Goal: Information Seeking & Learning: Learn about a topic

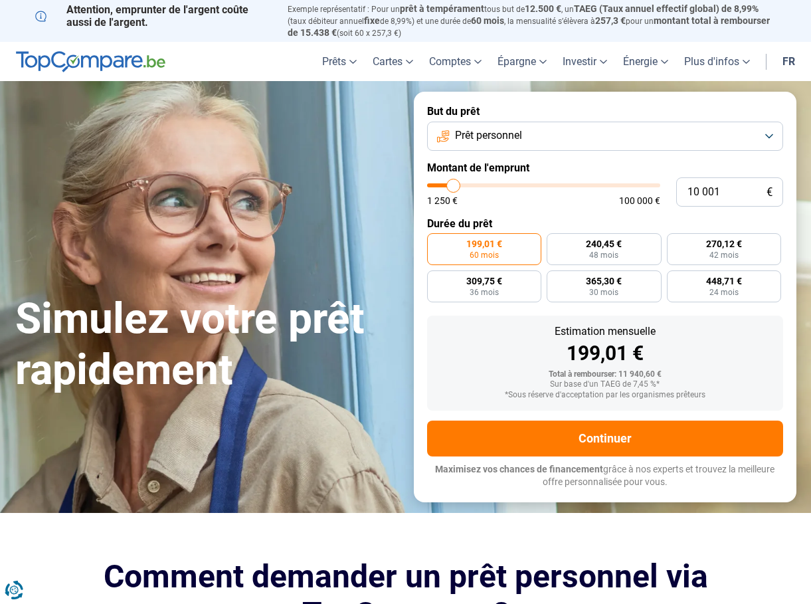
type input "10 750"
type input "10750"
type input "11 000"
type input "11000"
type input "11 750"
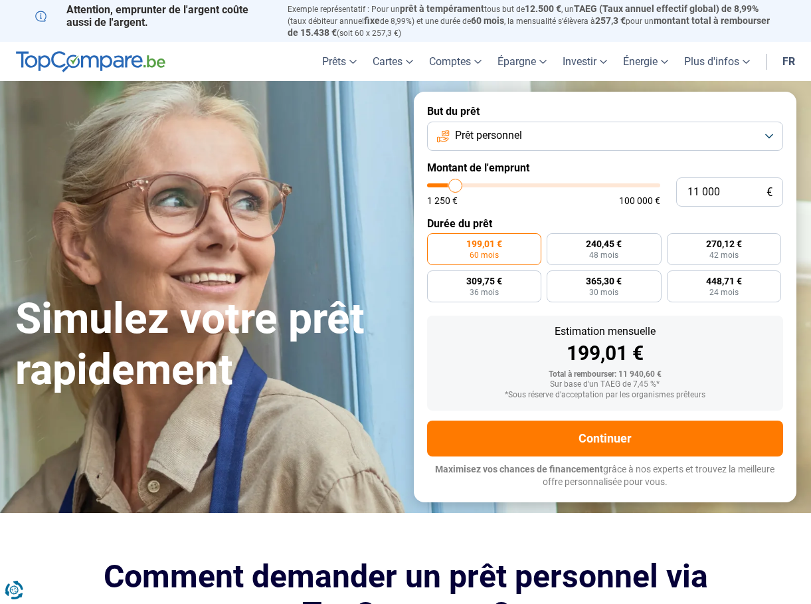
type input "11750"
type input "12 000"
type input "12000"
type input "12 500"
type input "12500"
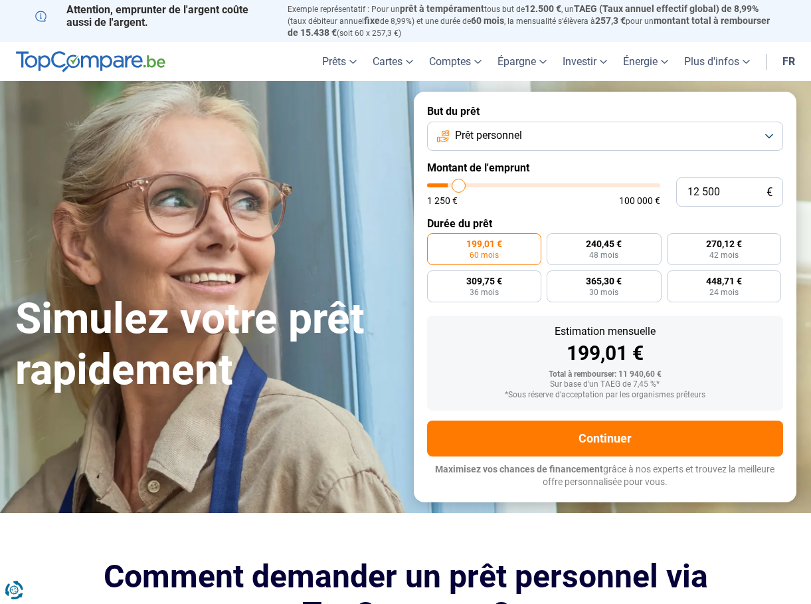
type input "13 000"
type input "13000"
type input "14 000"
type input "14000"
type input "14 250"
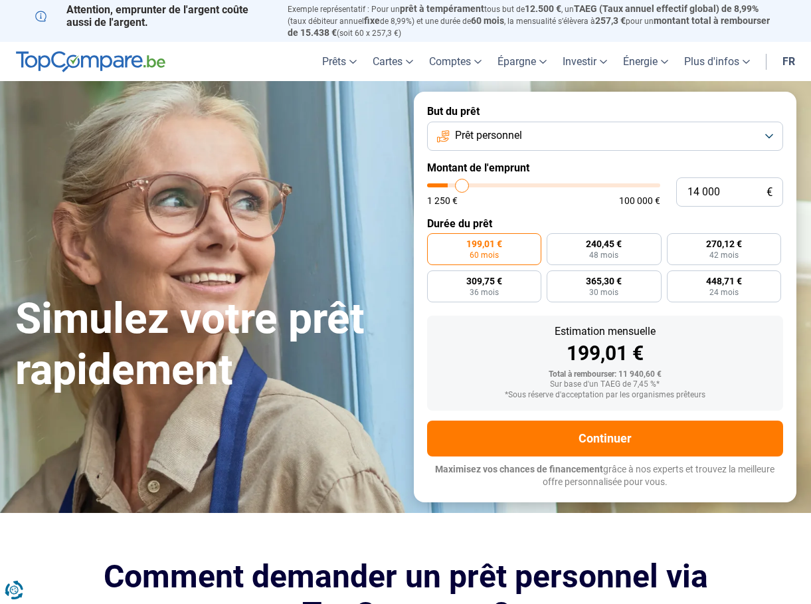
type input "14250"
type input "14 750"
type input "14750"
type input "15 500"
type input "15500"
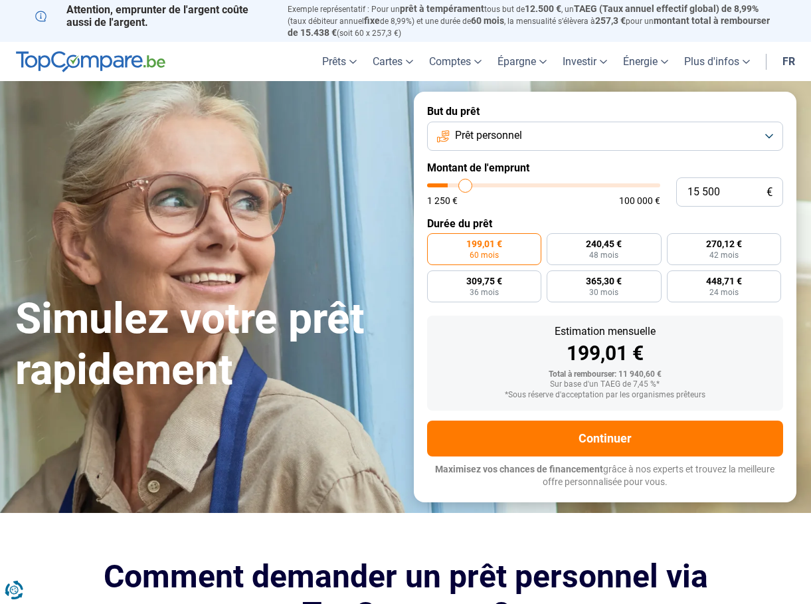
type input "16 250"
type input "16250"
type input "16 750"
type input "16750"
type input "17 500"
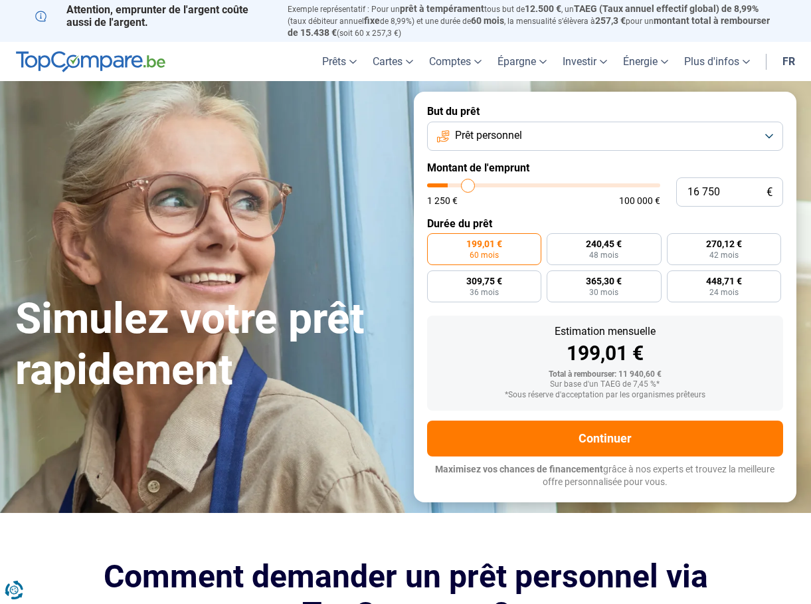
type input "17500"
type input "18 000"
type input "18000"
type input "18 750"
type input "18750"
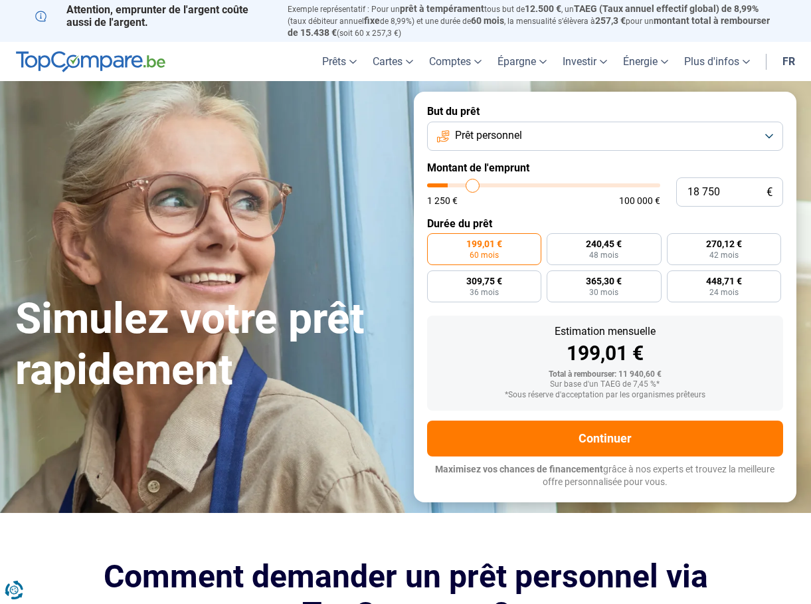
type input "19 250"
type input "19250"
type input "19 750"
type input "19750"
type input "20 250"
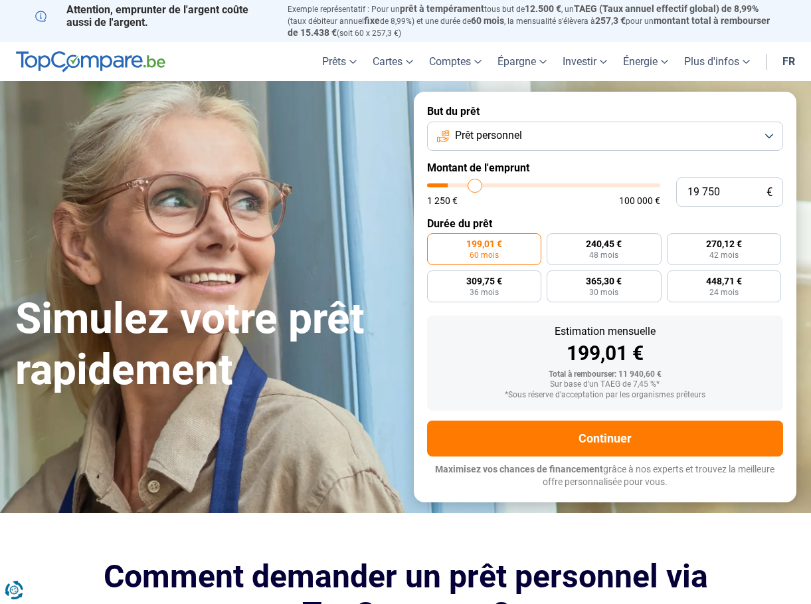
type input "20250"
type input "21 000"
type input "21000"
type input "21 500"
type input "21500"
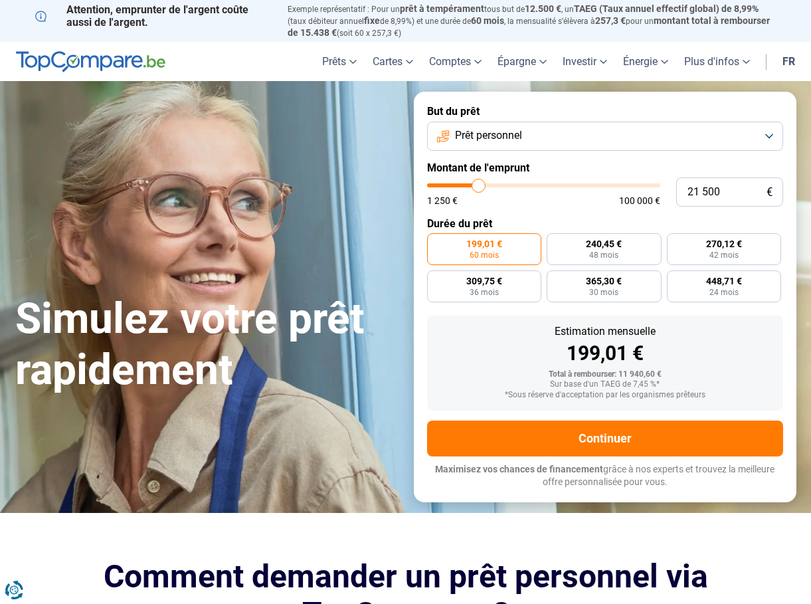
type input "21 750"
type input "21750"
type input "22 250"
type input "22250"
type input "22 750"
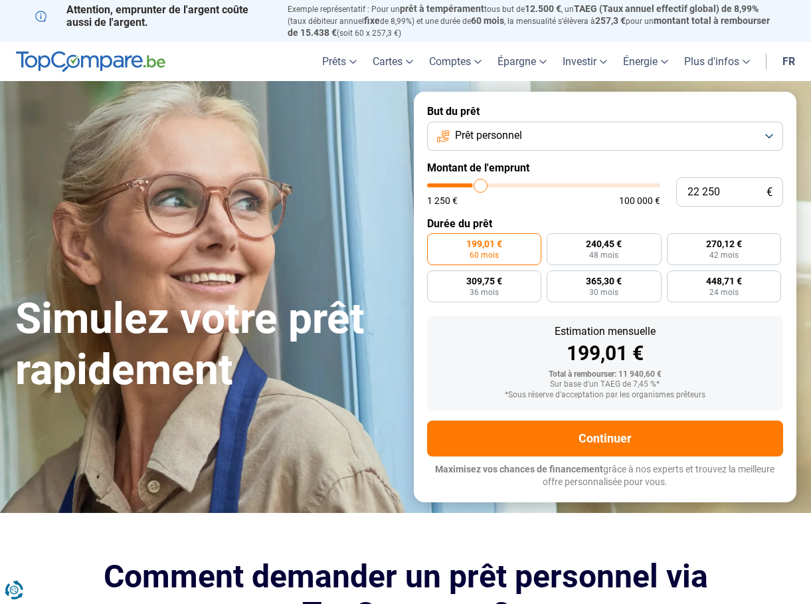
type input "22750"
type input "23 250"
type input "23250"
type input "23 500"
type input "23500"
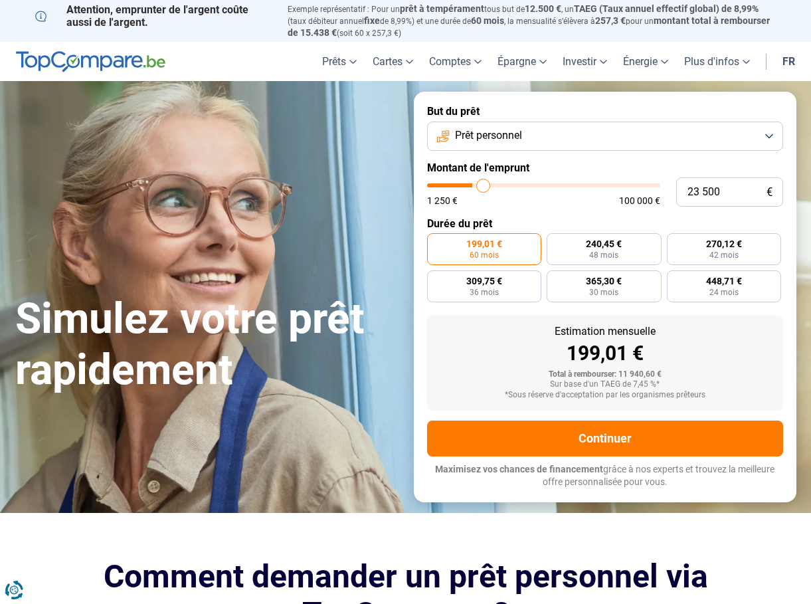
type input "24 000"
type input "24000"
type input "24 250"
type input "24250"
type input "24 750"
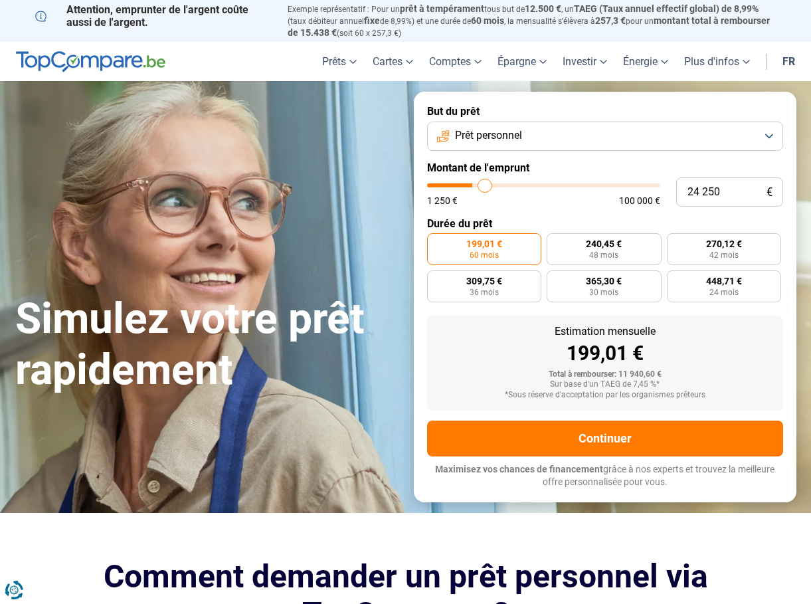
type input "24750"
type input "25 000"
type input "25000"
type input "25 500"
type input "25500"
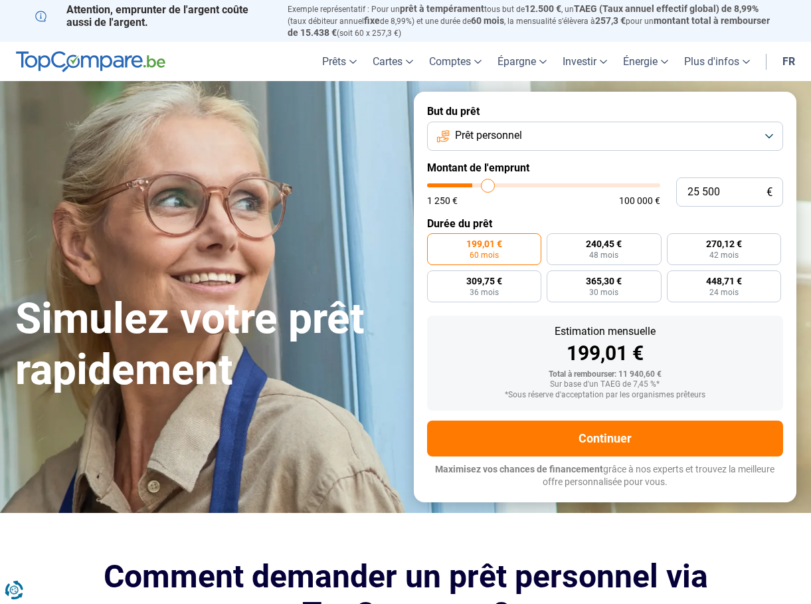
type input "26 000"
type input "26000"
type input "26 250"
type input "26250"
type input "26 750"
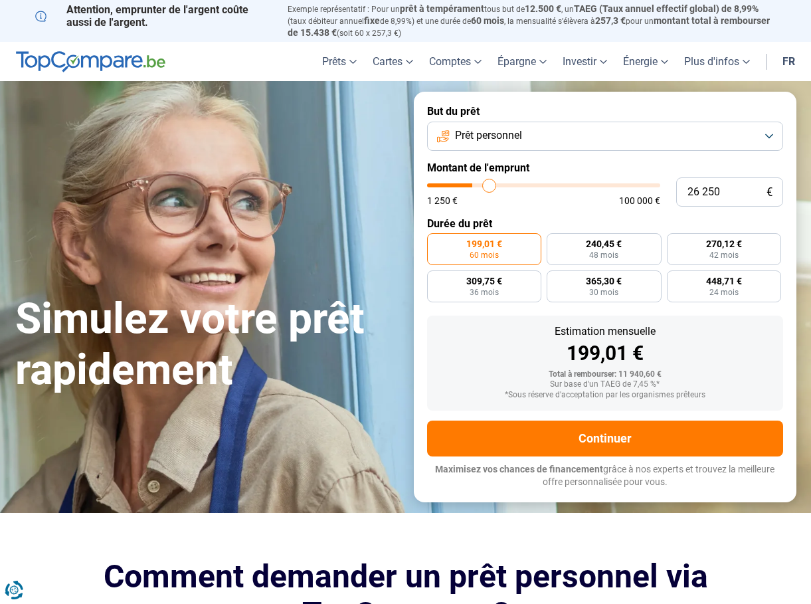
type input "26750"
type input "27 250"
type input "27250"
type input "27 500"
type input "27500"
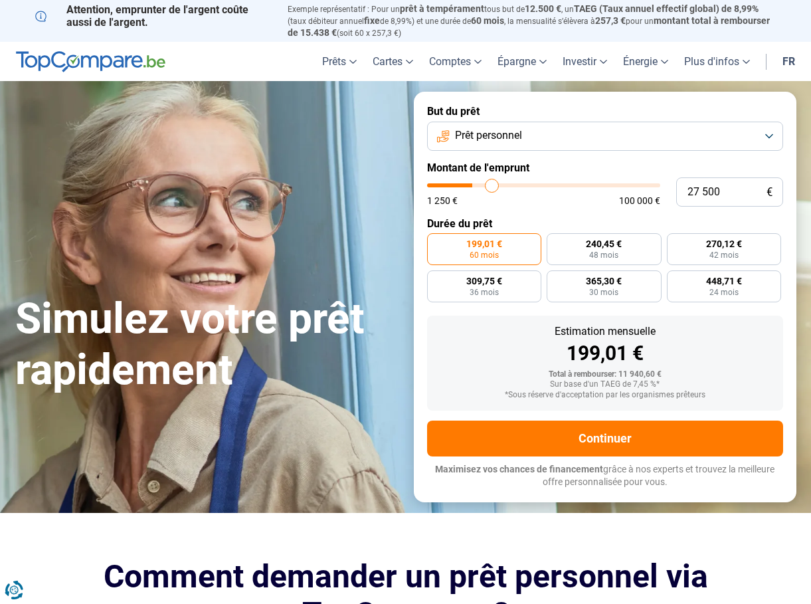
type input "28 250"
type input "28250"
type input "29 000"
type input "29000"
type input "29 750"
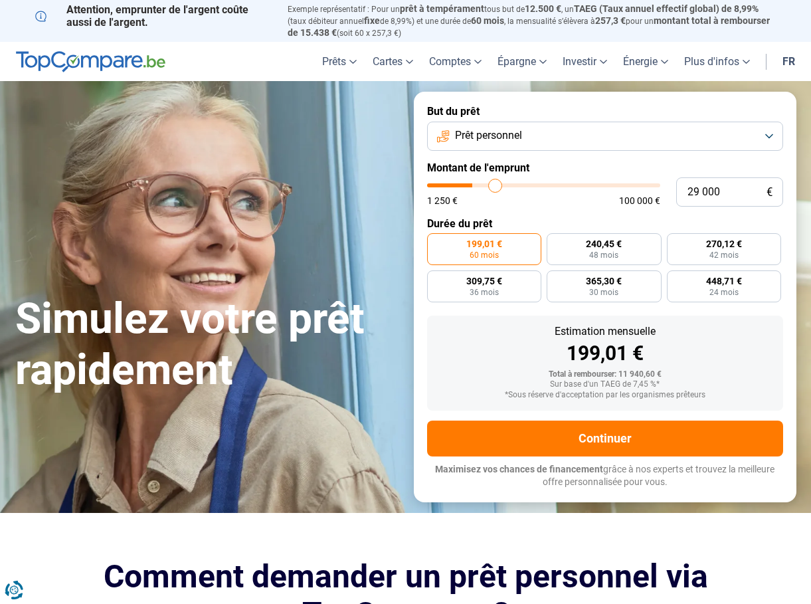
type input "29750"
type input "30 500"
type input "30500"
type input "31 000"
type input "31000"
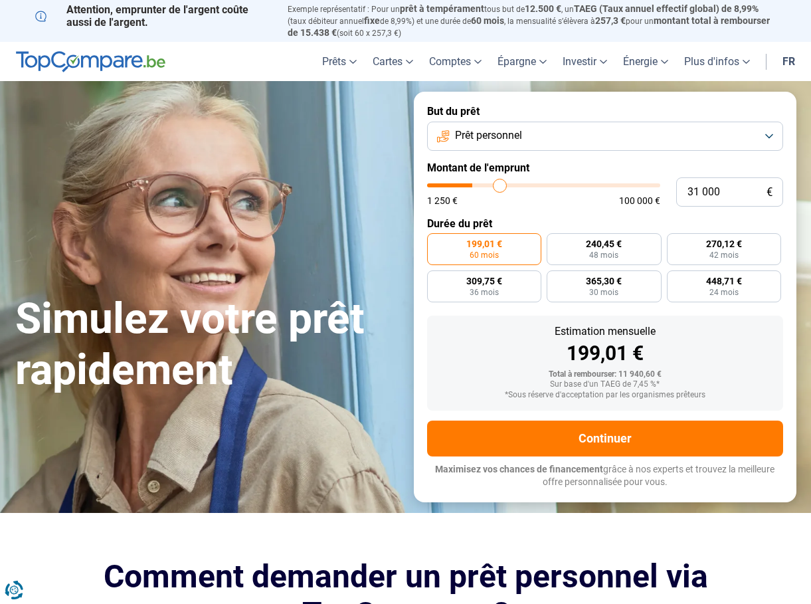
type input "31 500"
type input "31500"
type input "32 000"
type input "32000"
type input "32 750"
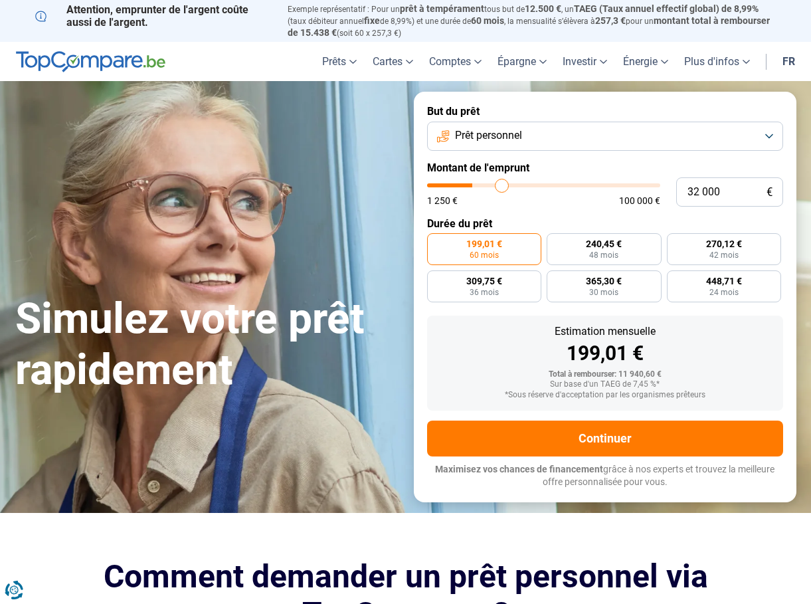
type input "32750"
type input "33 250"
type input "33250"
type input "33 500"
type input "33500"
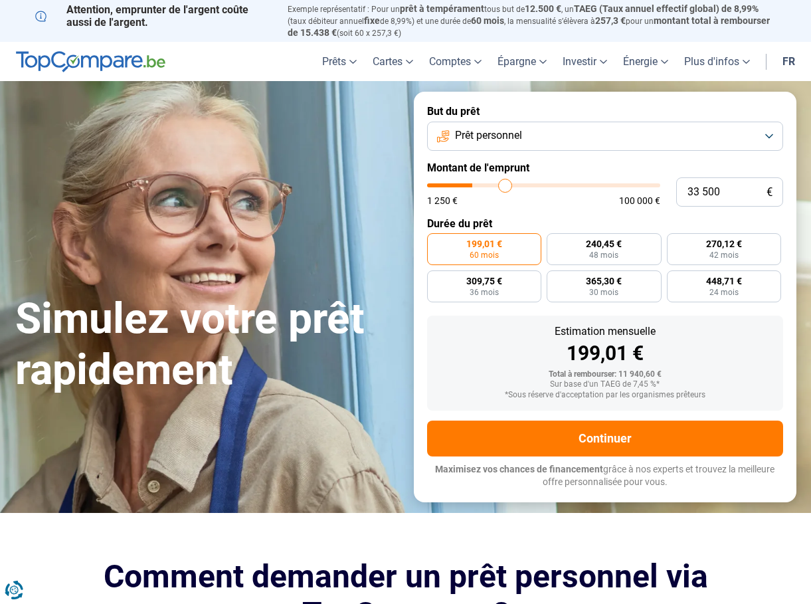
type input "34 000"
type input "34000"
type input "34 250"
type input "34250"
type input "35 000"
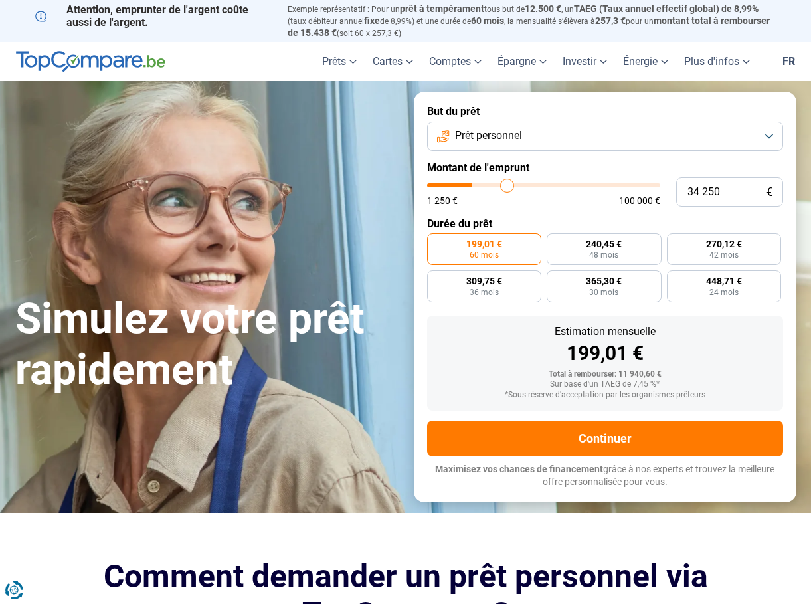
type input "35000"
type input "35 250"
type input "35250"
type input "35 750"
type input "35750"
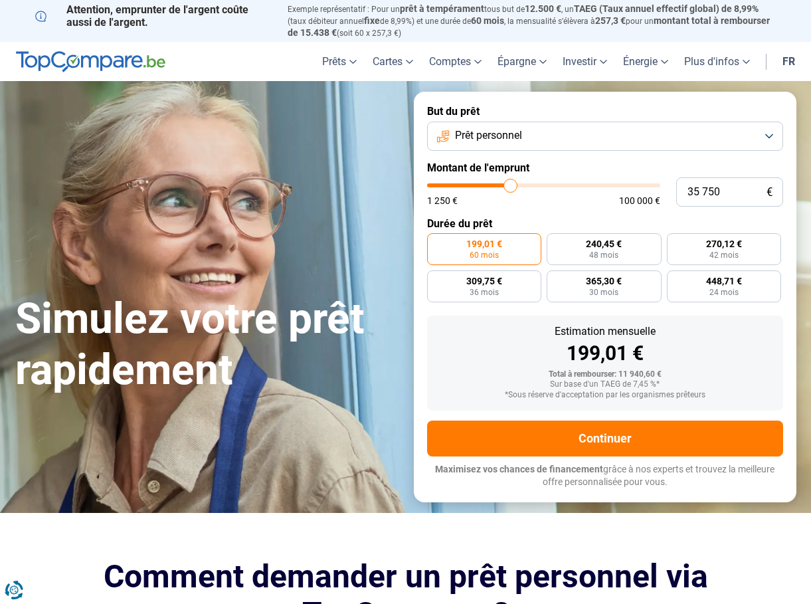
type input "36 000"
type input "36000"
type input "36 500"
type input "36500"
type input "37 250"
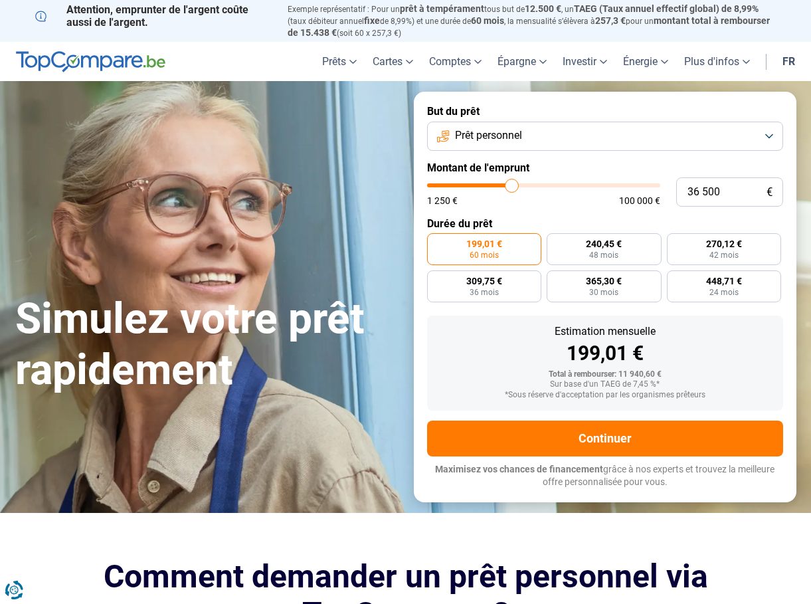
type input "37250"
type input "37 500"
type input "37500"
type input "38 000"
type input "38000"
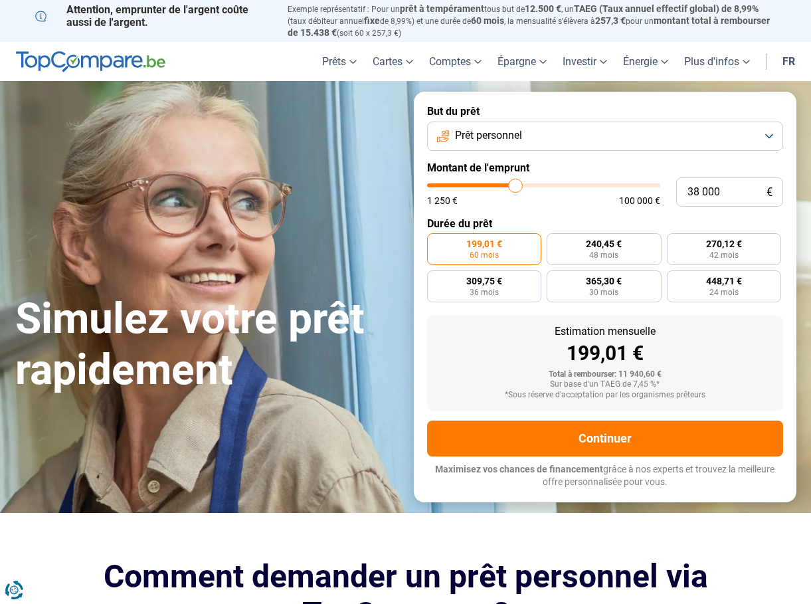
type input "38 500"
type input "38500"
type input "38 750"
type input "38750"
type input "39 500"
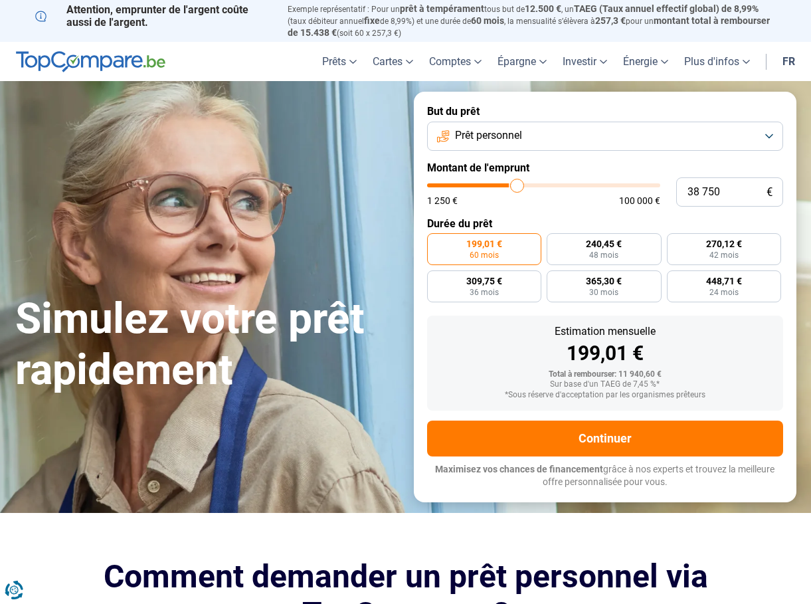
type input "39500"
type input "40 000"
type input "40000"
type input "40 250"
type input "40250"
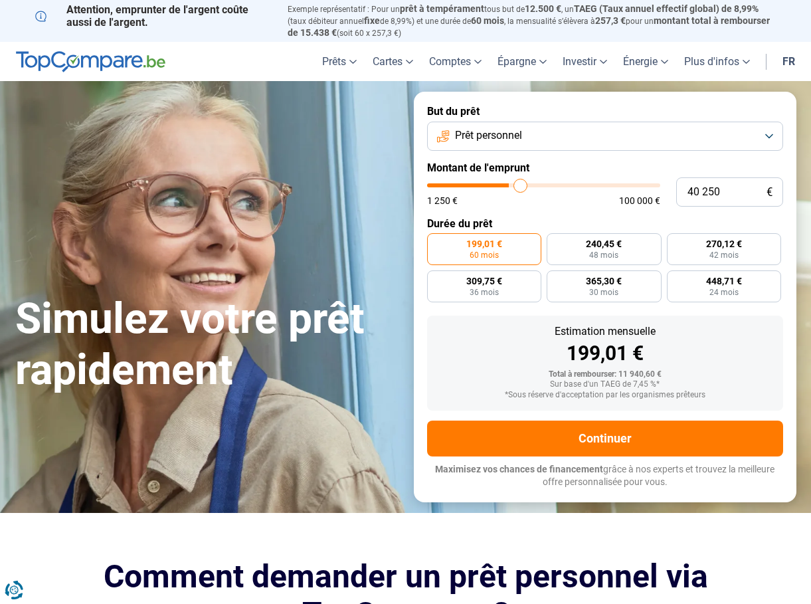
type input "40 500"
type input "40500"
type input "41 000"
type input "41000"
type input "41 250"
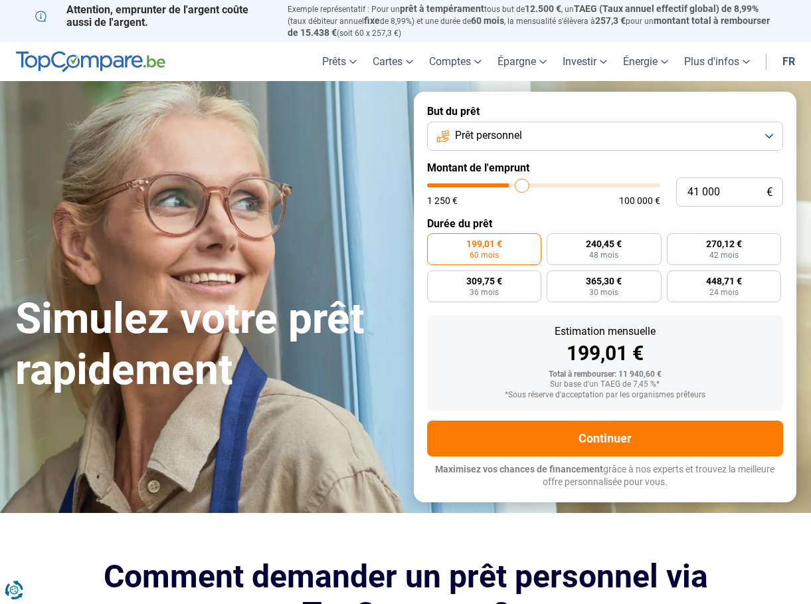
type input "41250"
type input "41 750"
type input "41750"
type input "42 000"
type input "42000"
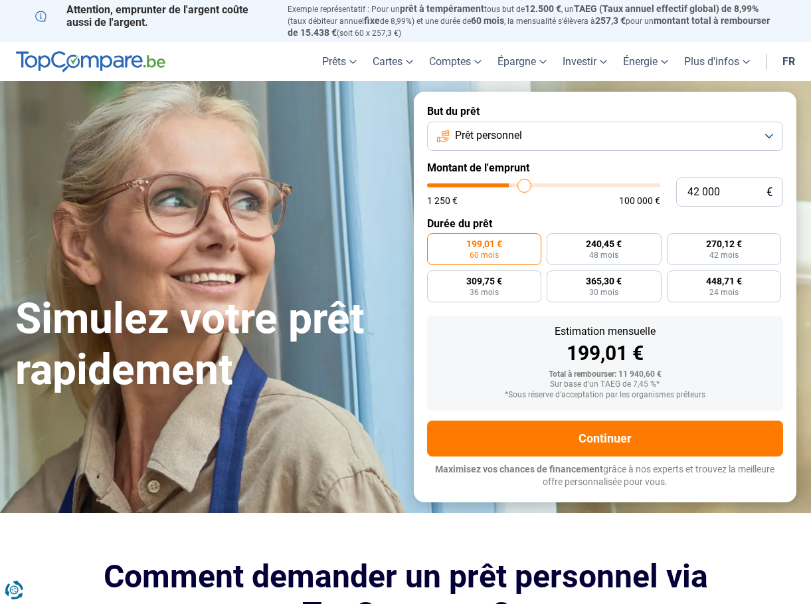
type input "42 250"
type input "42250"
type input "42 500"
type input "42500"
type input "42 750"
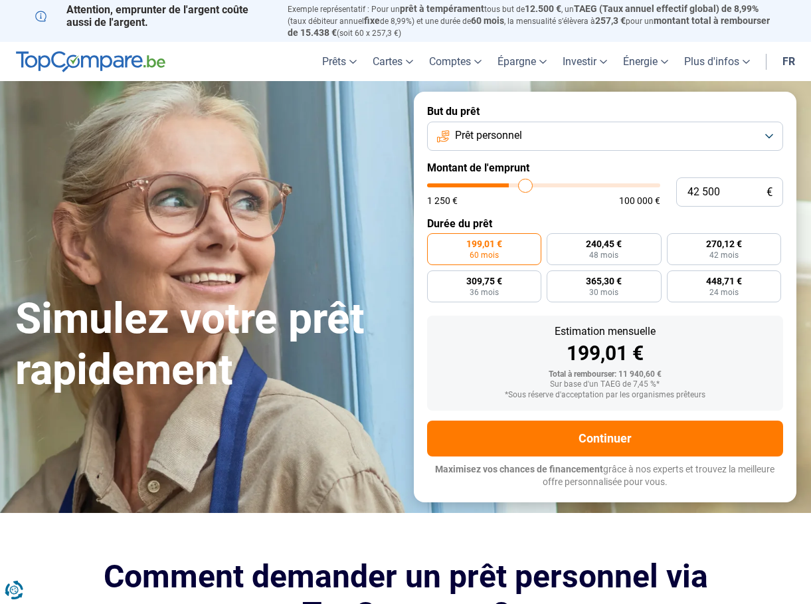
type input "42750"
type input "43 250"
type input "43250"
type input "43 500"
type input "43500"
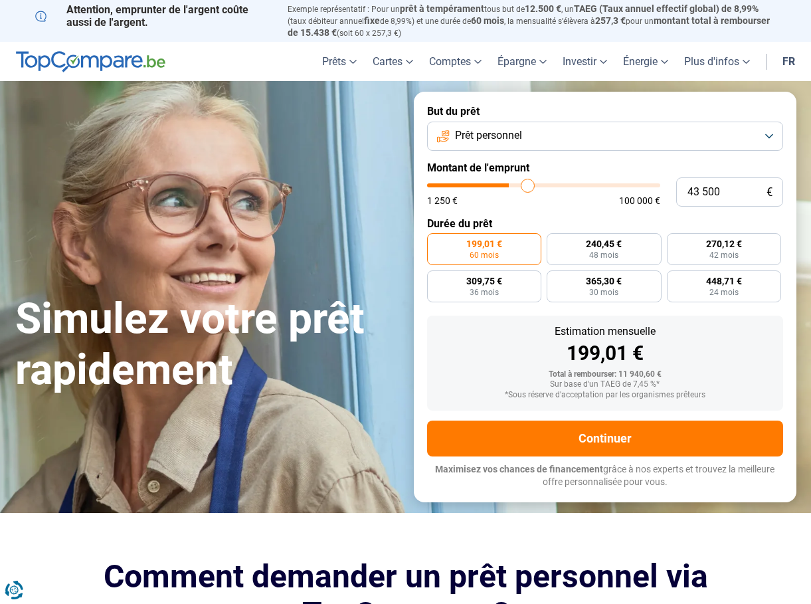
type input "43 750"
type input "43750"
type input "44 500"
type input "44500"
type input "44 750"
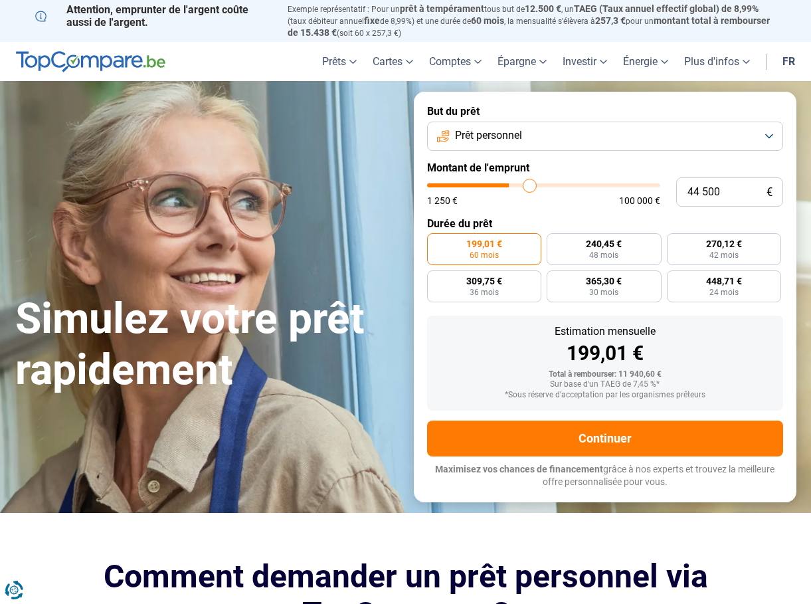
type input "44750"
type input "45 000"
type input "45000"
type input "45 500"
type input "45500"
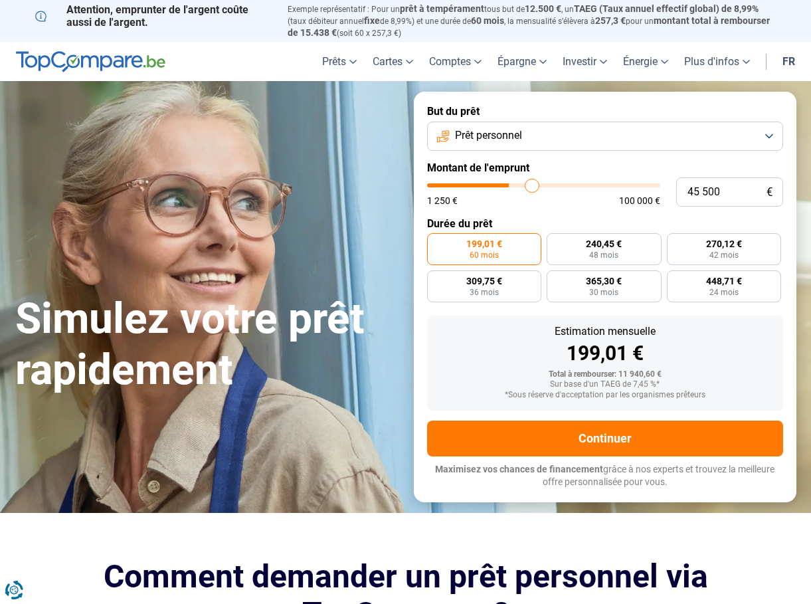
type input "46 000"
type input "46000"
type input "46 500"
type input "46500"
type input "46 750"
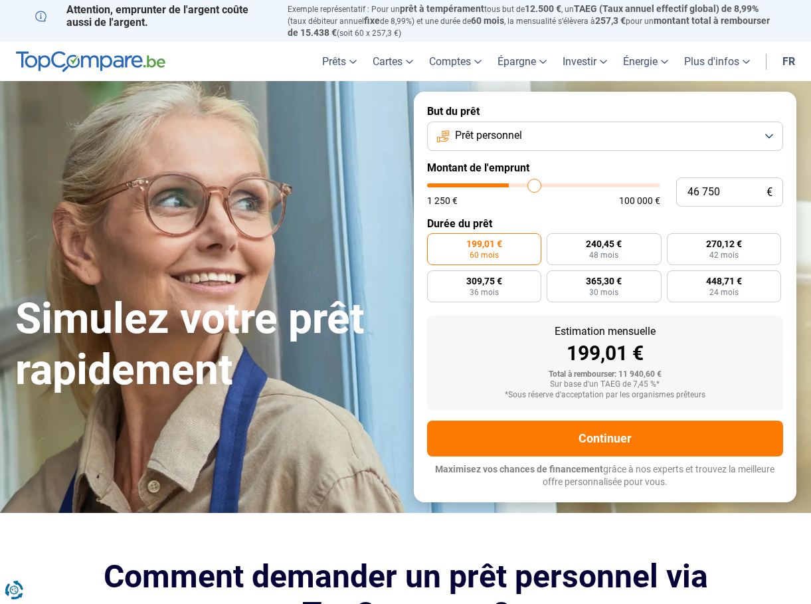
type input "46750"
type input "47 250"
type input "47250"
type input "47 750"
type input "47750"
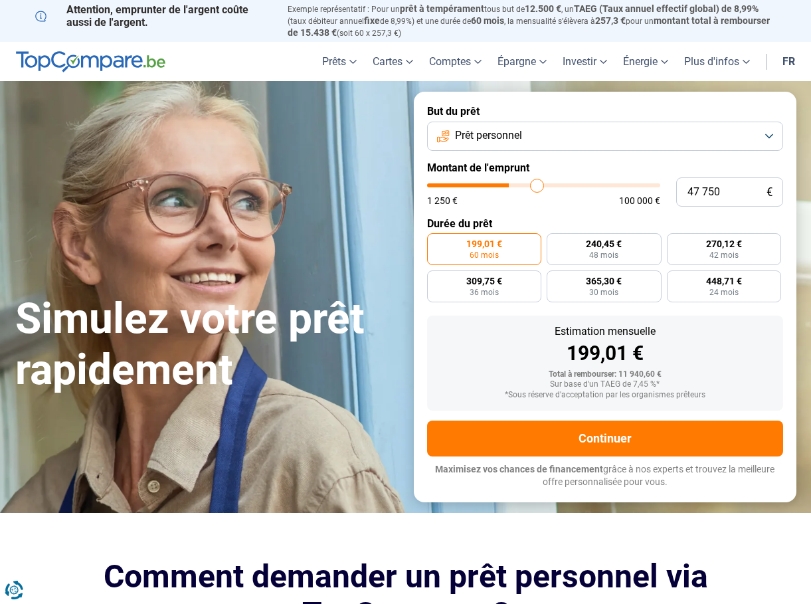
type input "48 000"
type input "48000"
type input "48 750"
type input "48750"
type input "49 250"
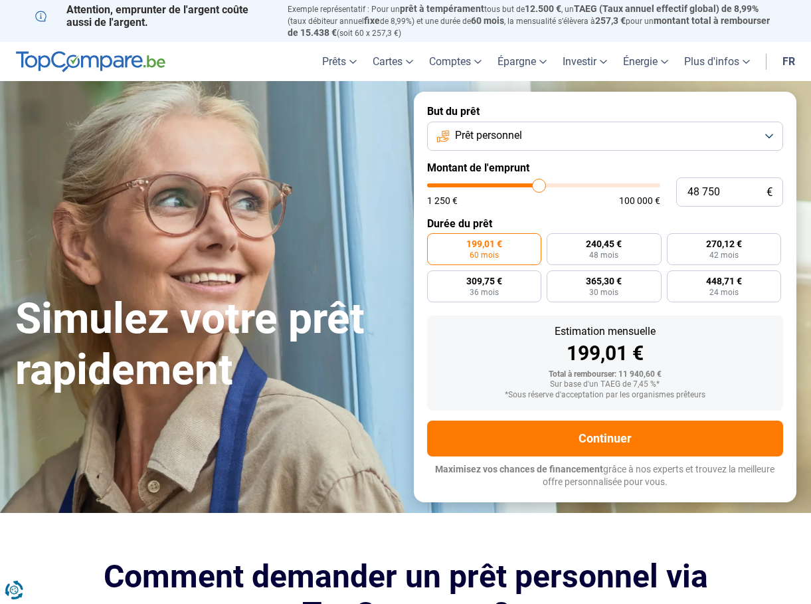
type input "49250"
type input "49 500"
type input "49500"
type input "49 750"
type input "49750"
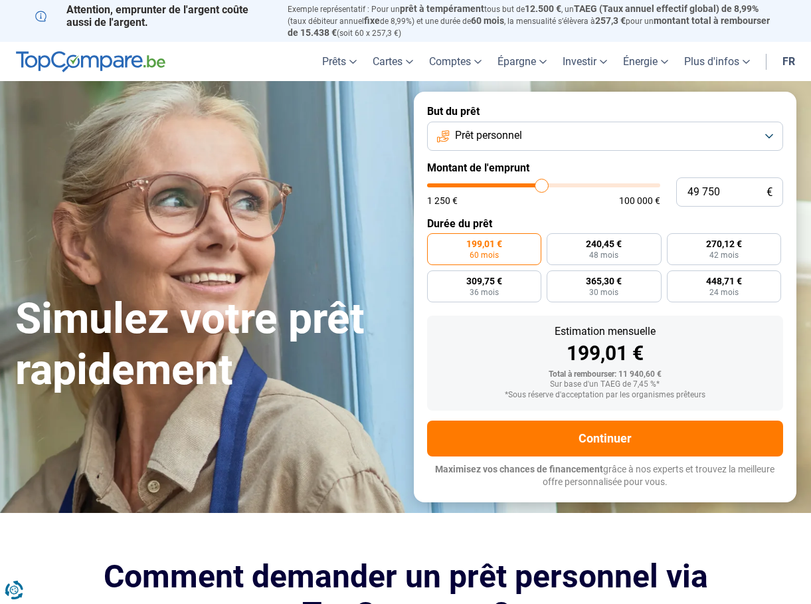
type input "50 250"
type input "50250"
type input "50 500"
type input "50500"
type input "51 250"
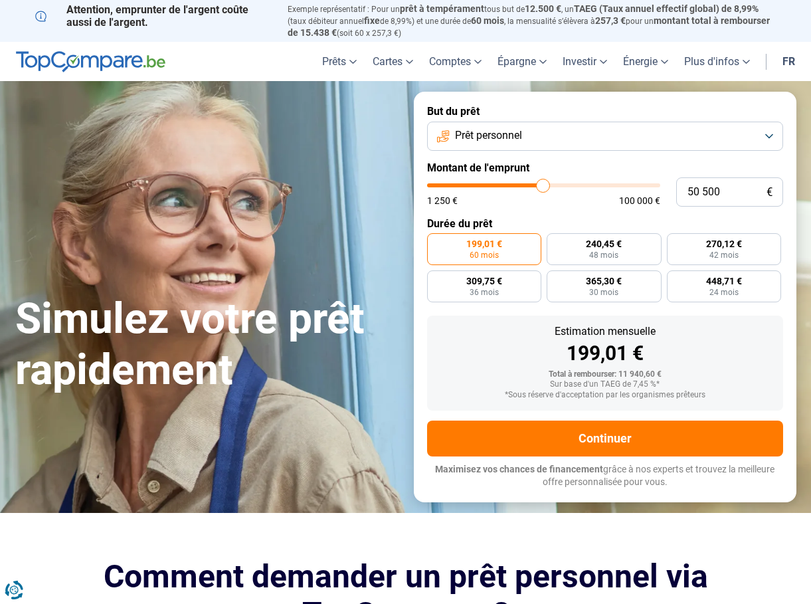
type input "51250"
type input "51 500"
type input "51500"
type input "52 000"
type input "52000"
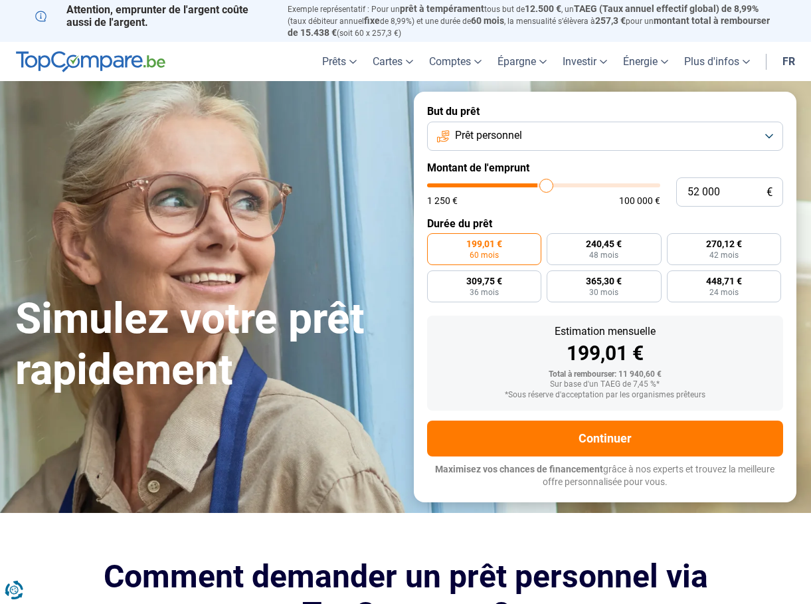
type input "52 750"
type input "52750"
type input "53 000"
type input "53000"
type input "53 750"
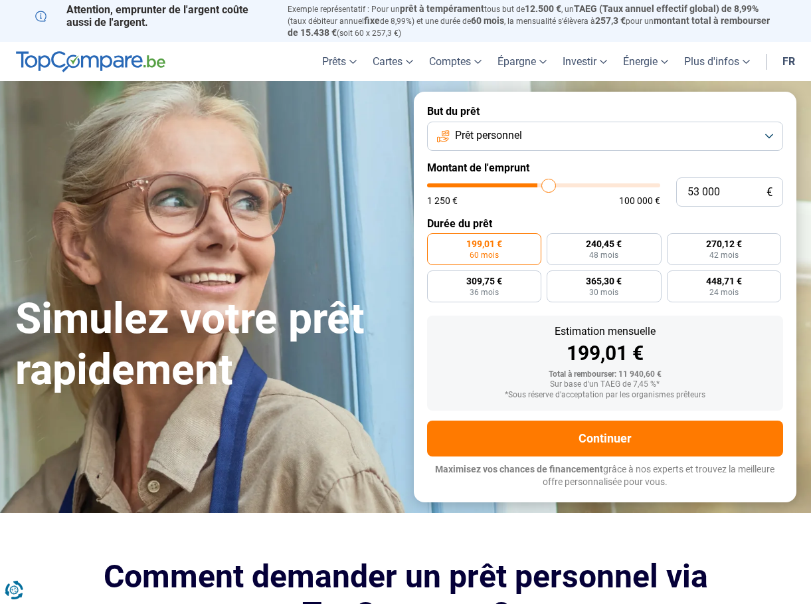
type input "53750"
type input "54 250"
type input "54250"
type input "54 750"
type input "54750"
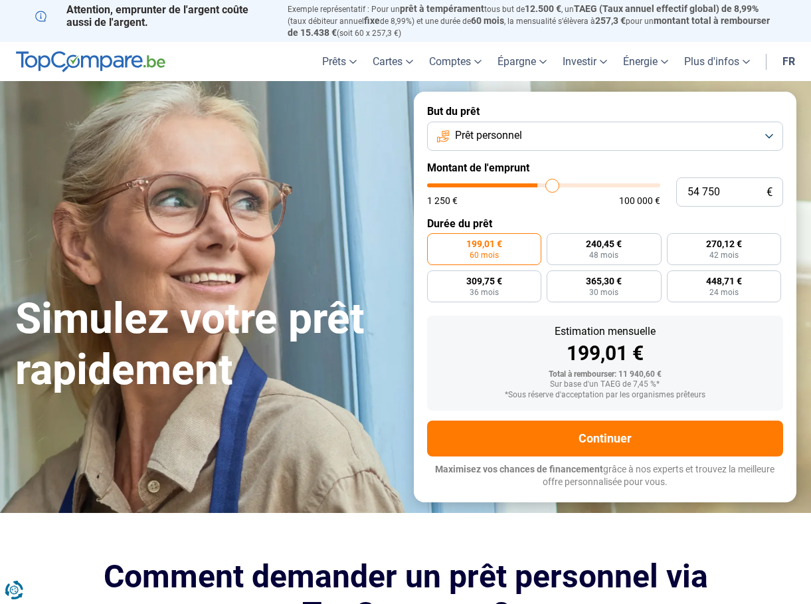
type input "55 250"
type input "55250"
type input "56 000"
type input "56000"
type input "56 500"
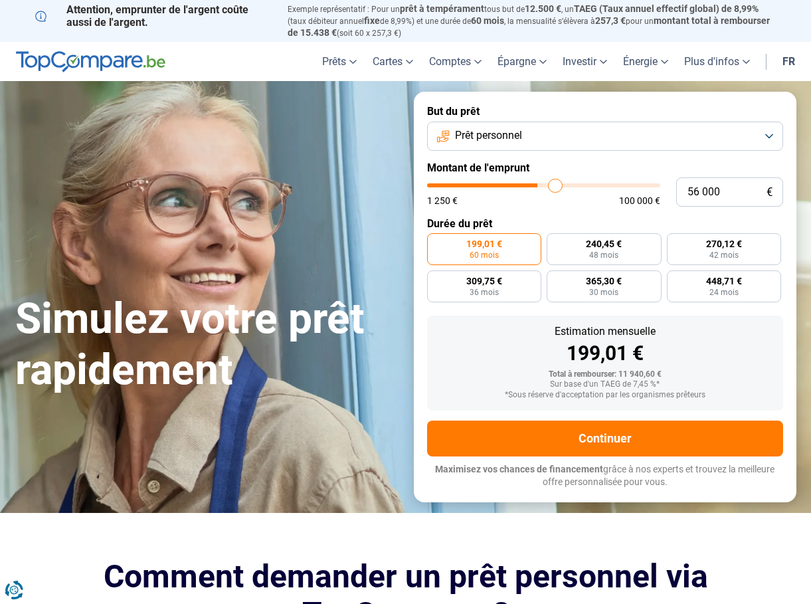
type input "56500"
type input "57 250"
type input "57250"
type input "58 000"
type input "58000"
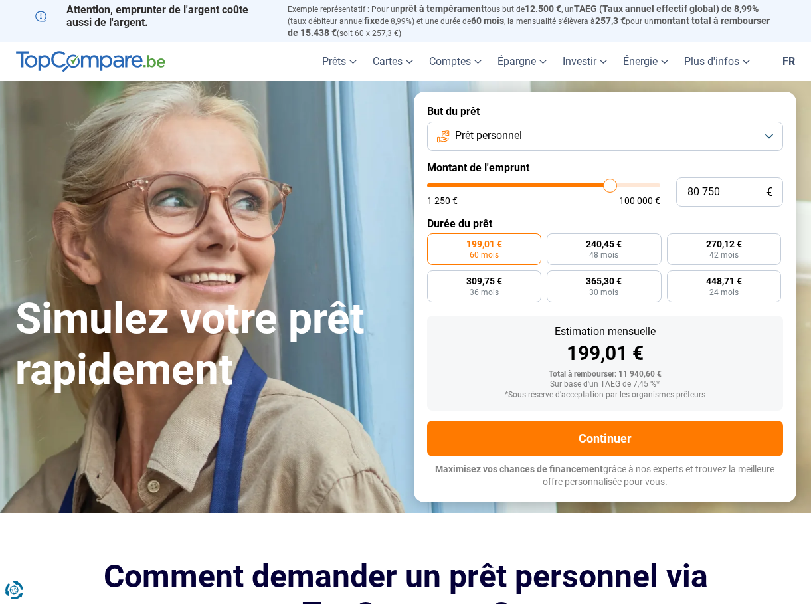
drag, startPoint x: 456, startPoint y: 181, endPoint x: 623, endPoint y: 173, distance: 166.9
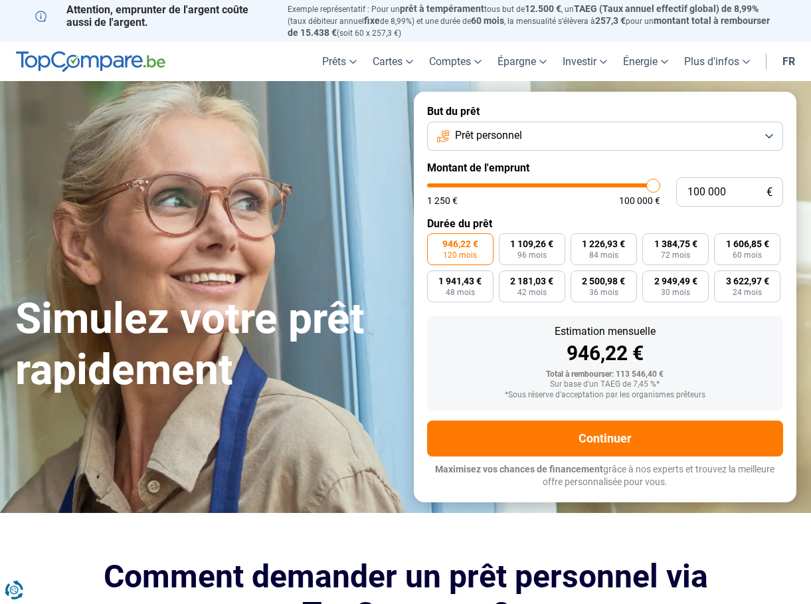
drag, startPoint x: 623, startPoint y: 185, endPoint x: 682, endPoint y: 187, distance: 59.1
drag, startPoint x: 671, startPoint y: 187, endPoint x: 621, endPoint y: 192, distance: 50.1
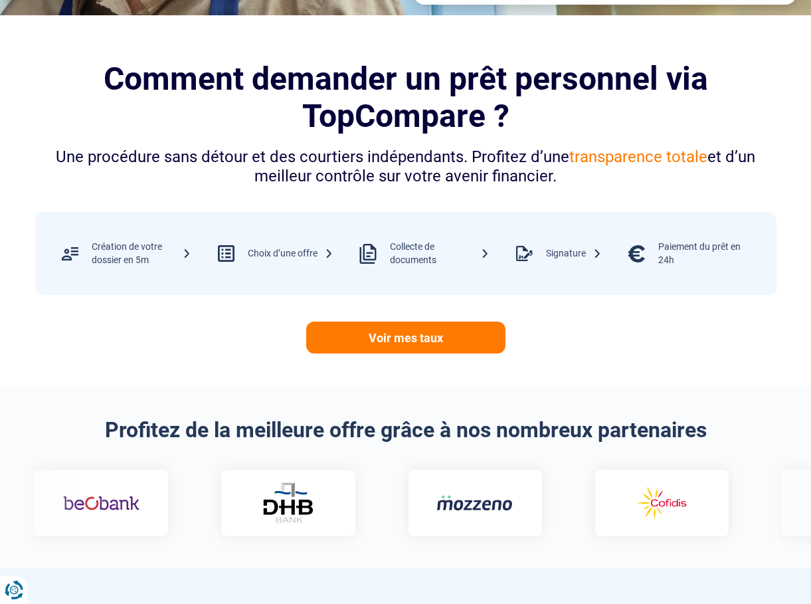
scroll to position [500, 0]
